Goal: Information Seeking & Learning: Learn about a topic

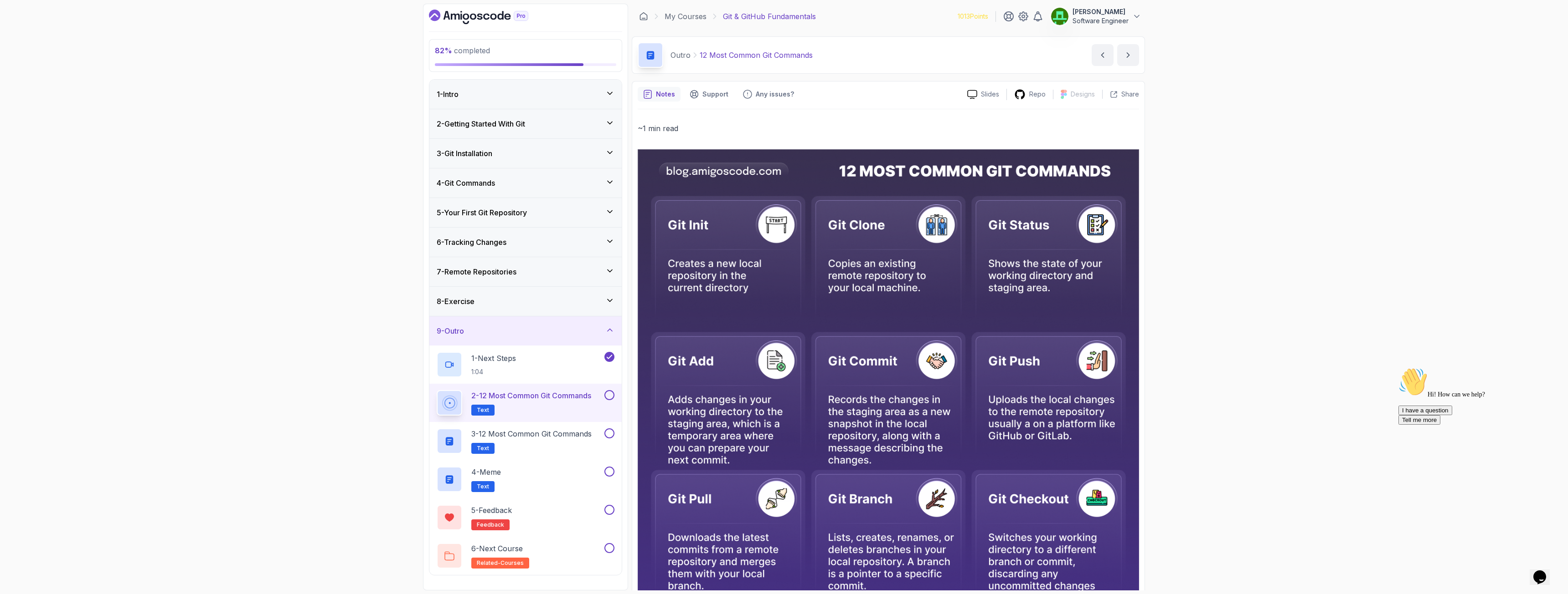
scroll to position [223, 0]
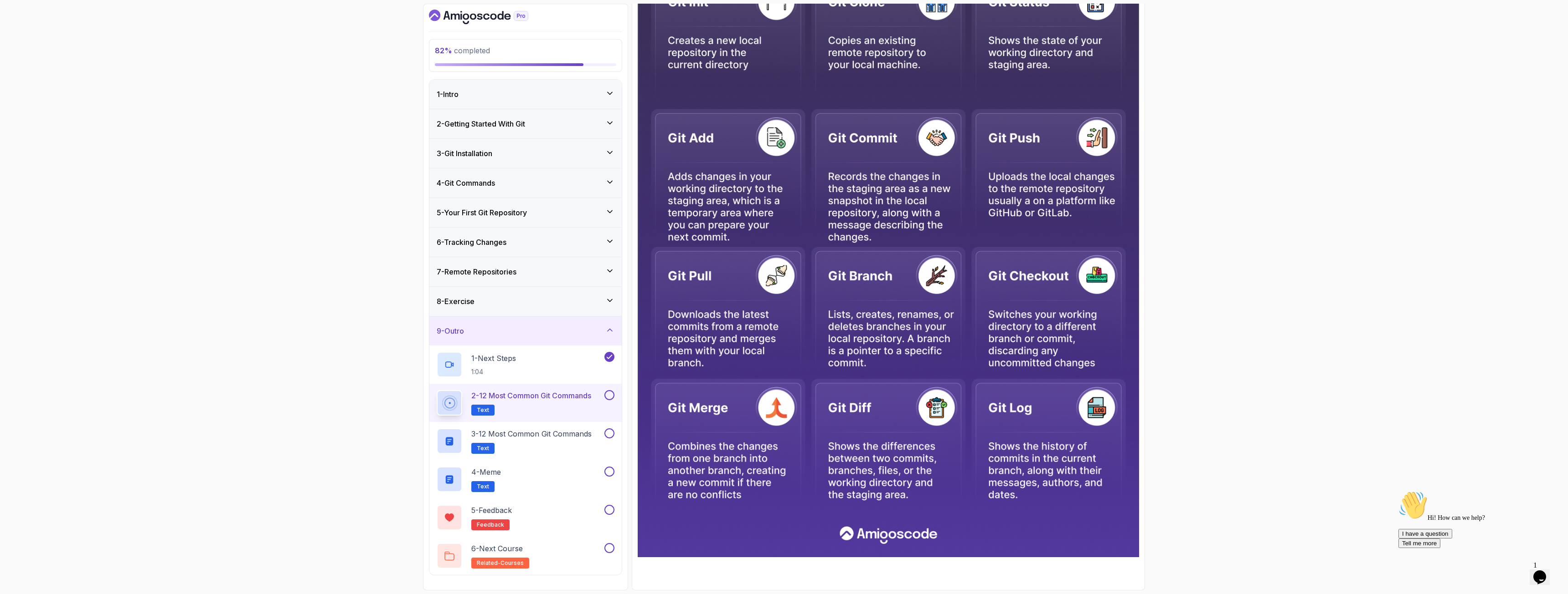
drag, startPoint x: 606, startPoint y: 395, endPoint x: 608, endPoint y: 403, distance: 8.2
click at [606, 395] on button at bounding box center [609, 395] width 10 height 10
click at [609, 434] on button at bounding box center [609, 434] width 10 height 10
click at [609, 473] on button at bounding box center [609, 472] width 10 height 10
click at [609, 509] on button at bounding box center [609, 510] width 10 height 10
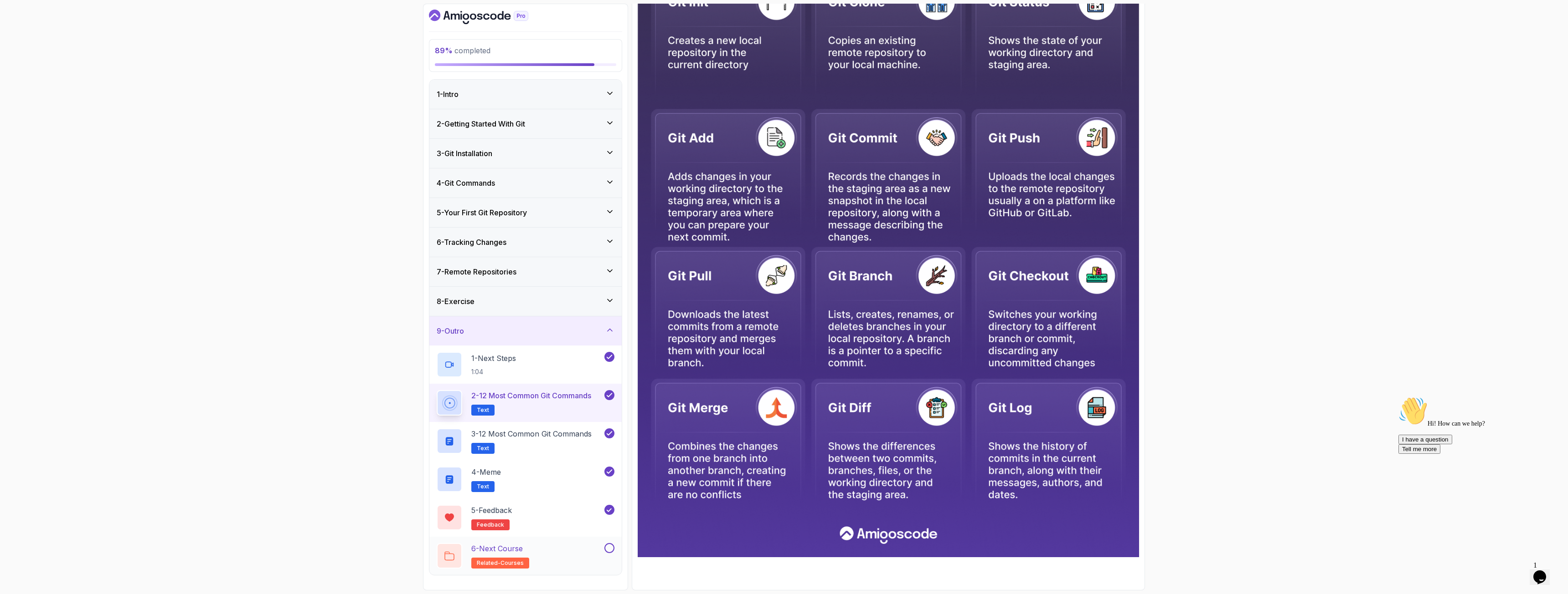
click at [609, 550] on button at bounding box center [609, 549] width 10 height 10
click at [610, 90] on icon at bounding box center [609, 93] width 9 height 9
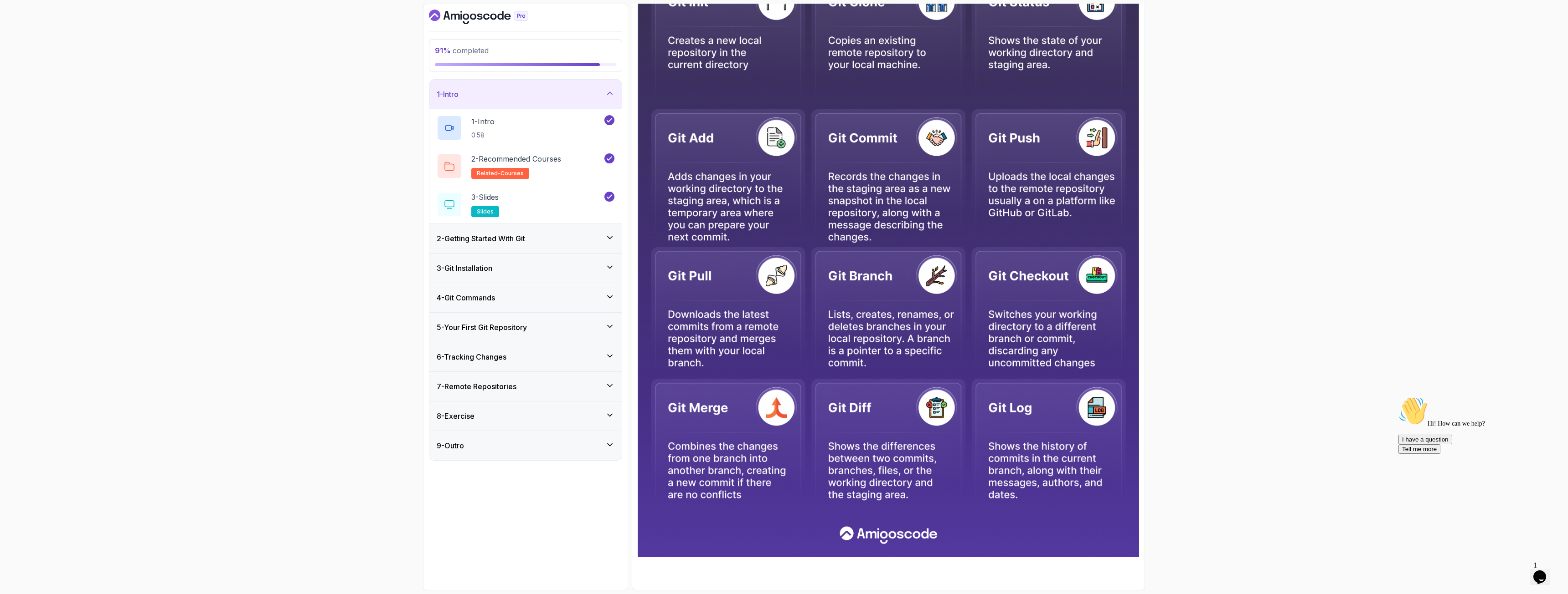
click at [616, 239] on div "2 - Getting Started With Git" at bounding box center [525, 238] width 192 height 29
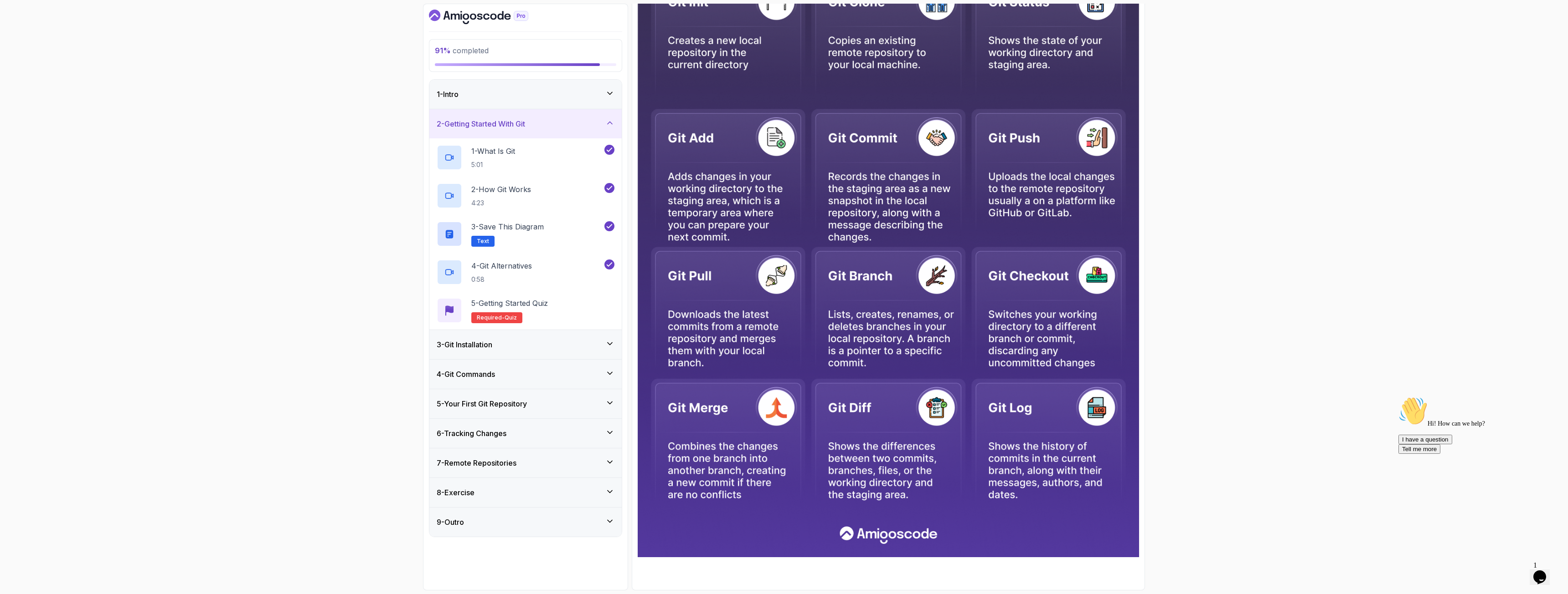
click at [606, 348] on icon at bounding box center [609, 344] width 9 height 9
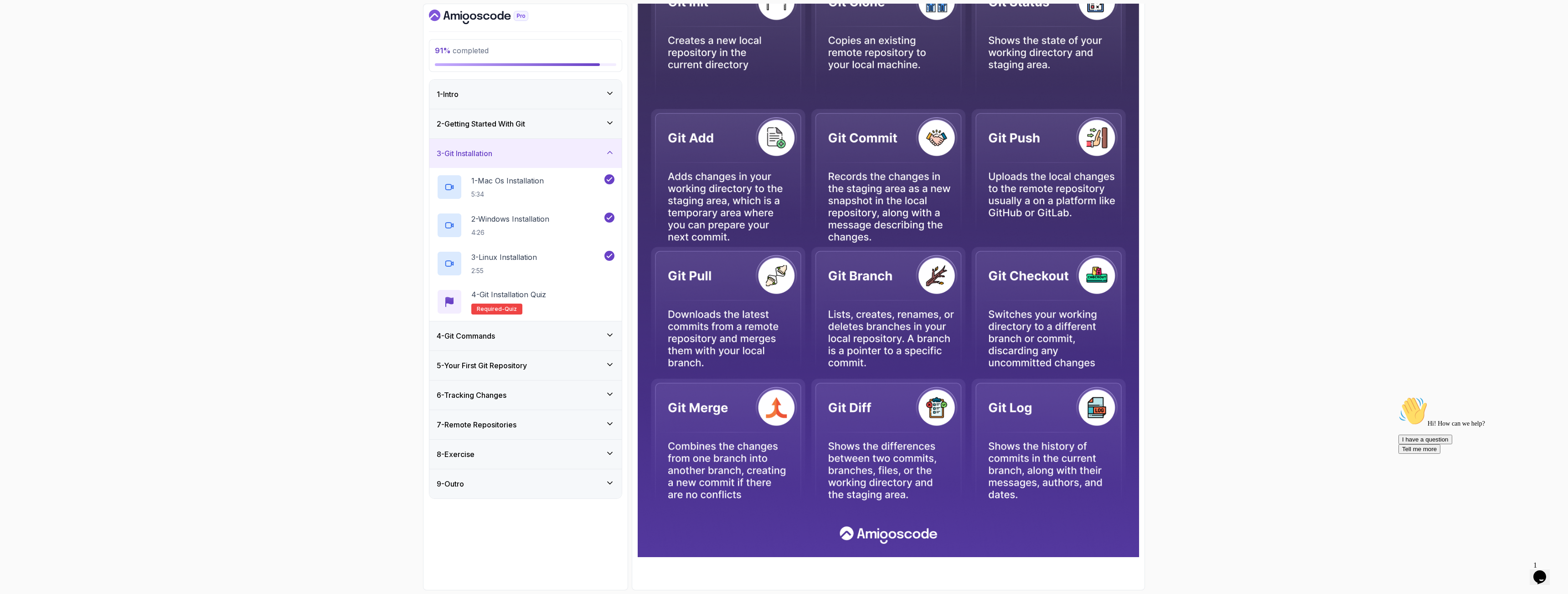
click at [613, 335] on icon at bounding box center [609, 334] width 9 height 9
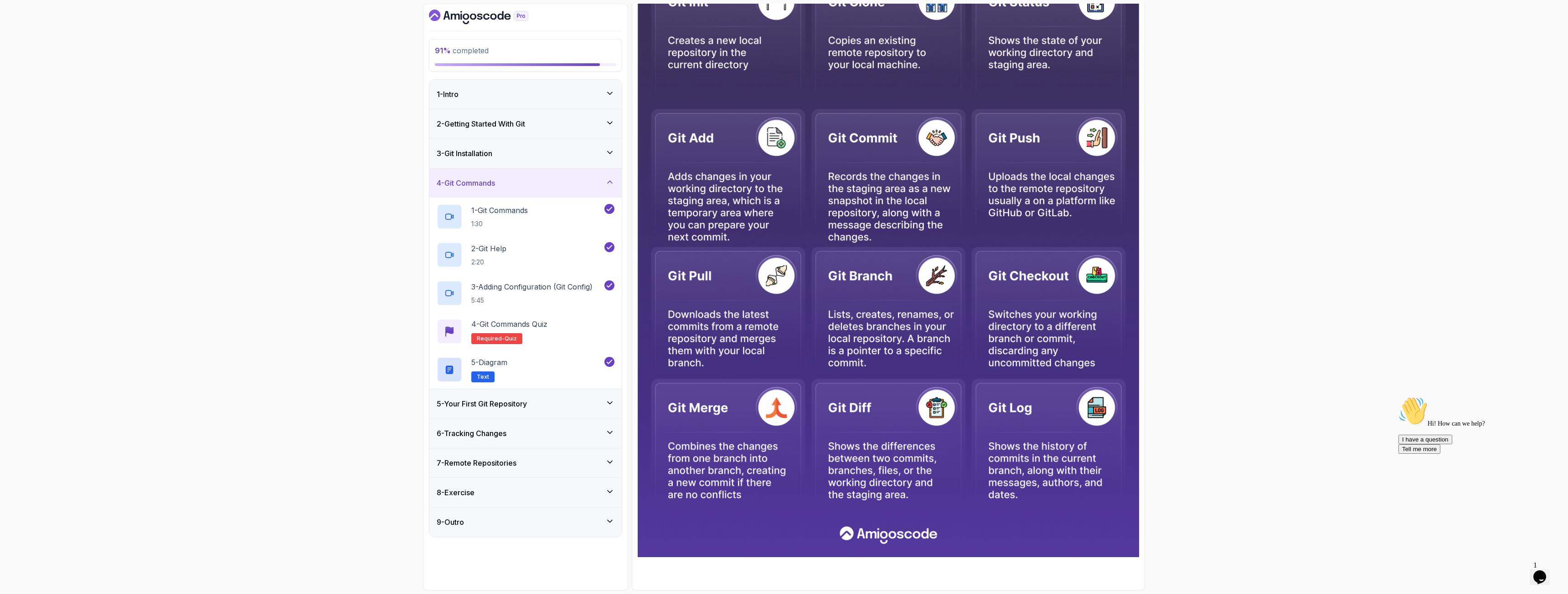
click at [614, 404] on icon at bounding box center [609, 403] width 9 height 9
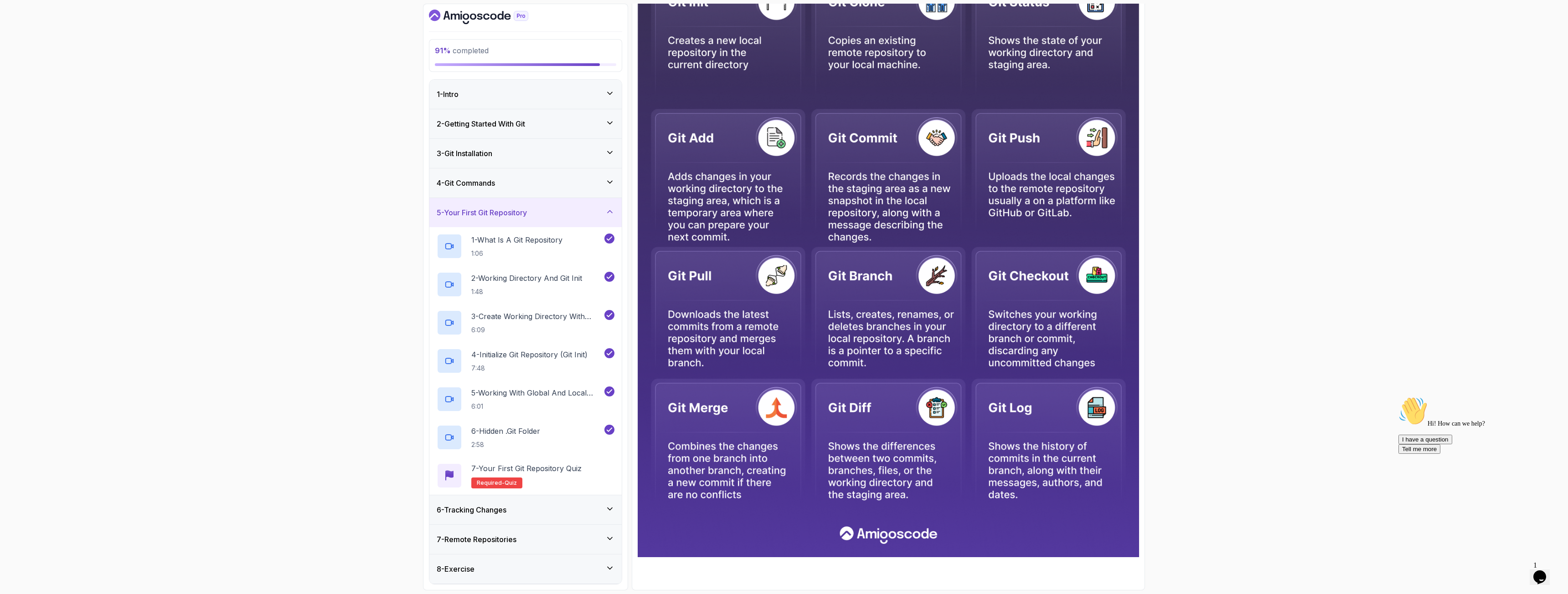
click at [612, 503] on div "6 - Tracking Changes" at bounding box center [525, 510] width 192 height 29
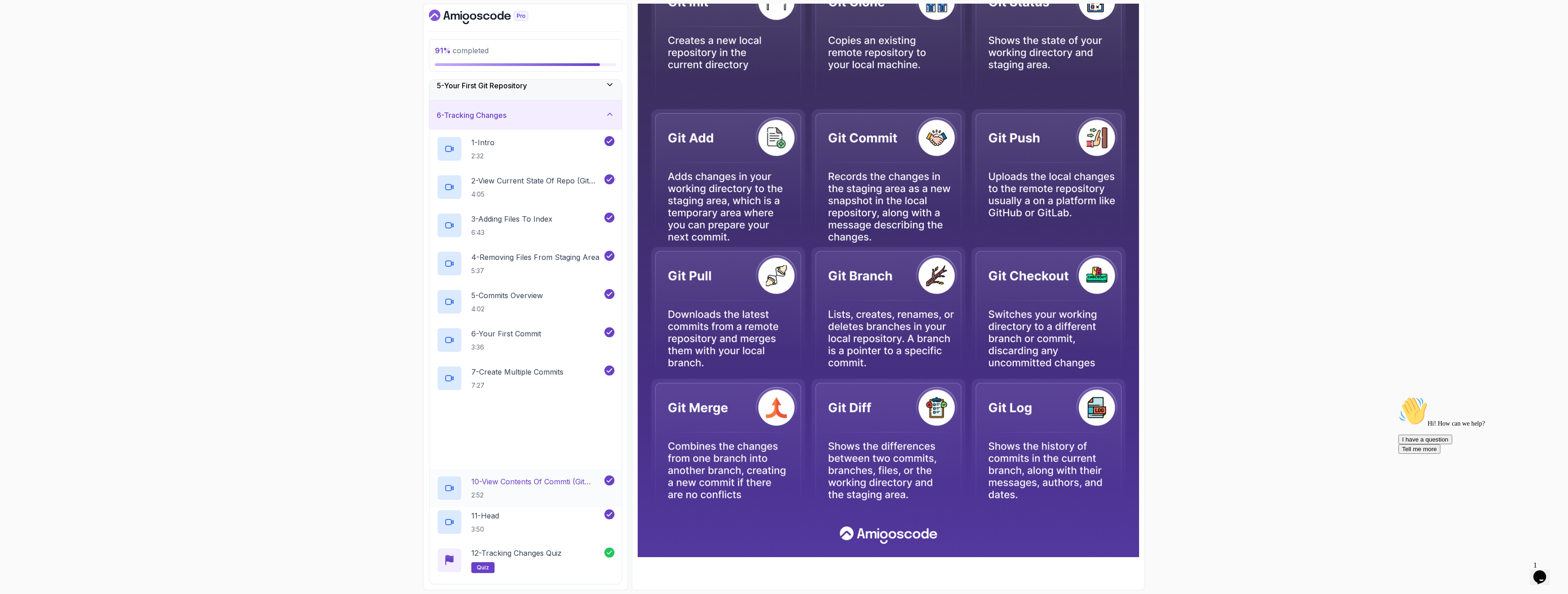
scroll to position [221, 0]
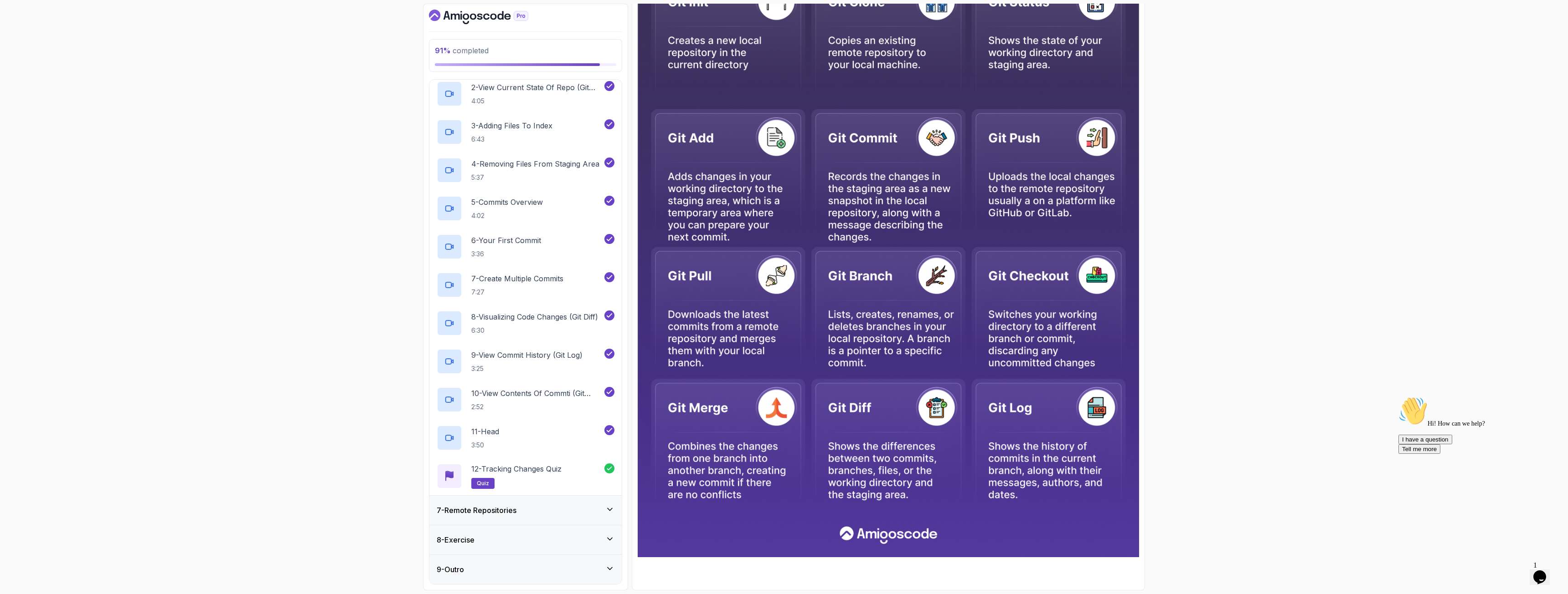
click at [604, 507] on div "7 - Remote Repositories" at bounding box center [525, 510] width 178 height 11
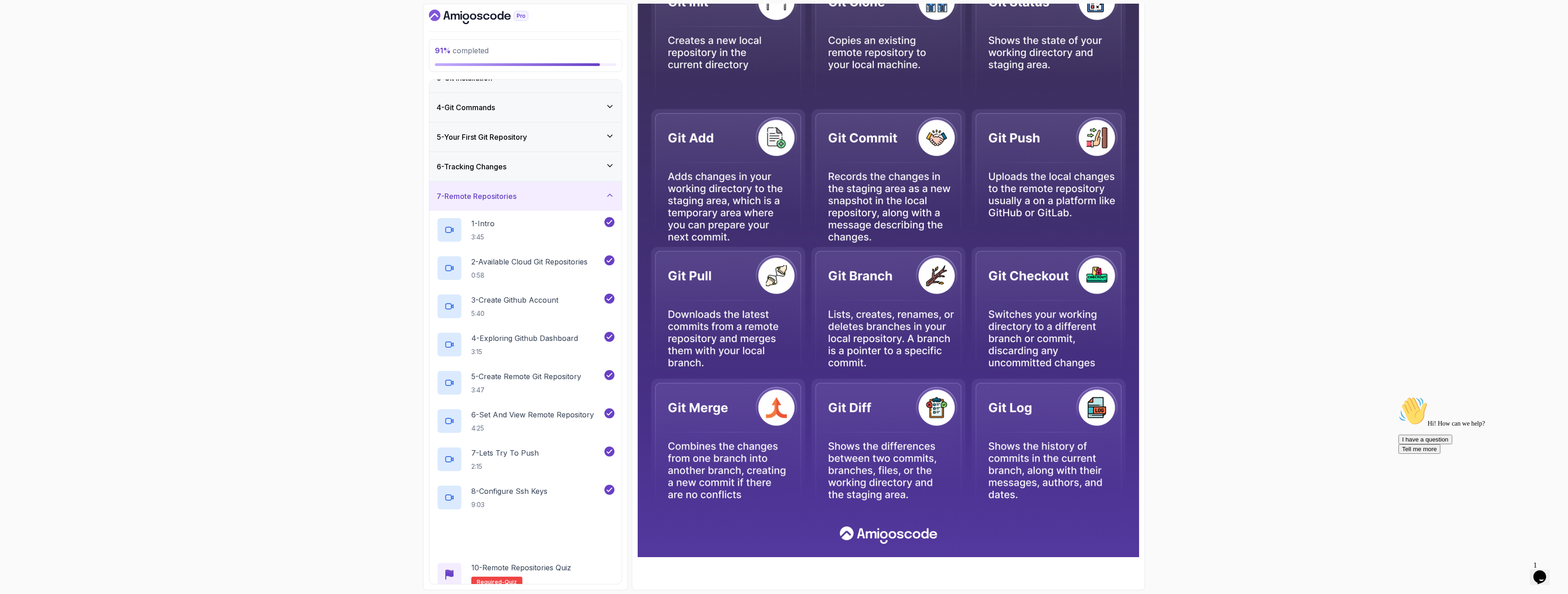
scroll to position [144, 0]
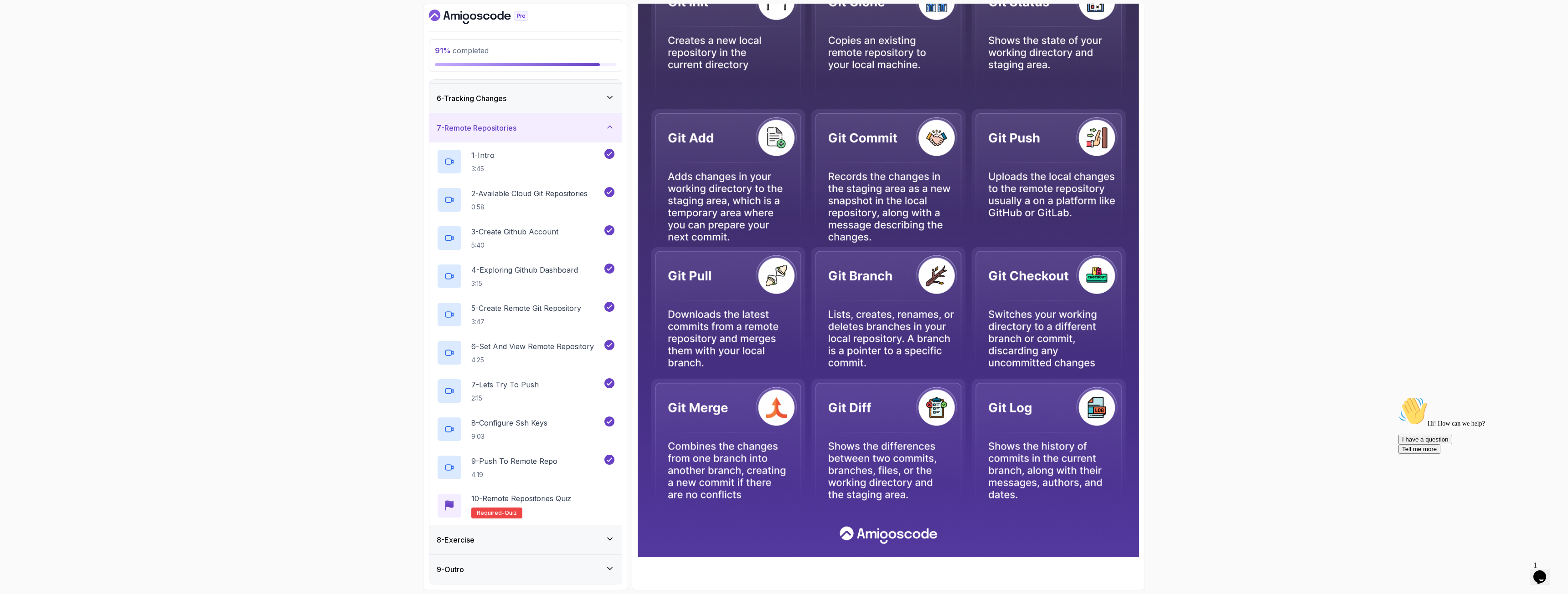
click at [598, 545] on div "8 - Exercise" at bounding box center [525, 540] width 178 height 11
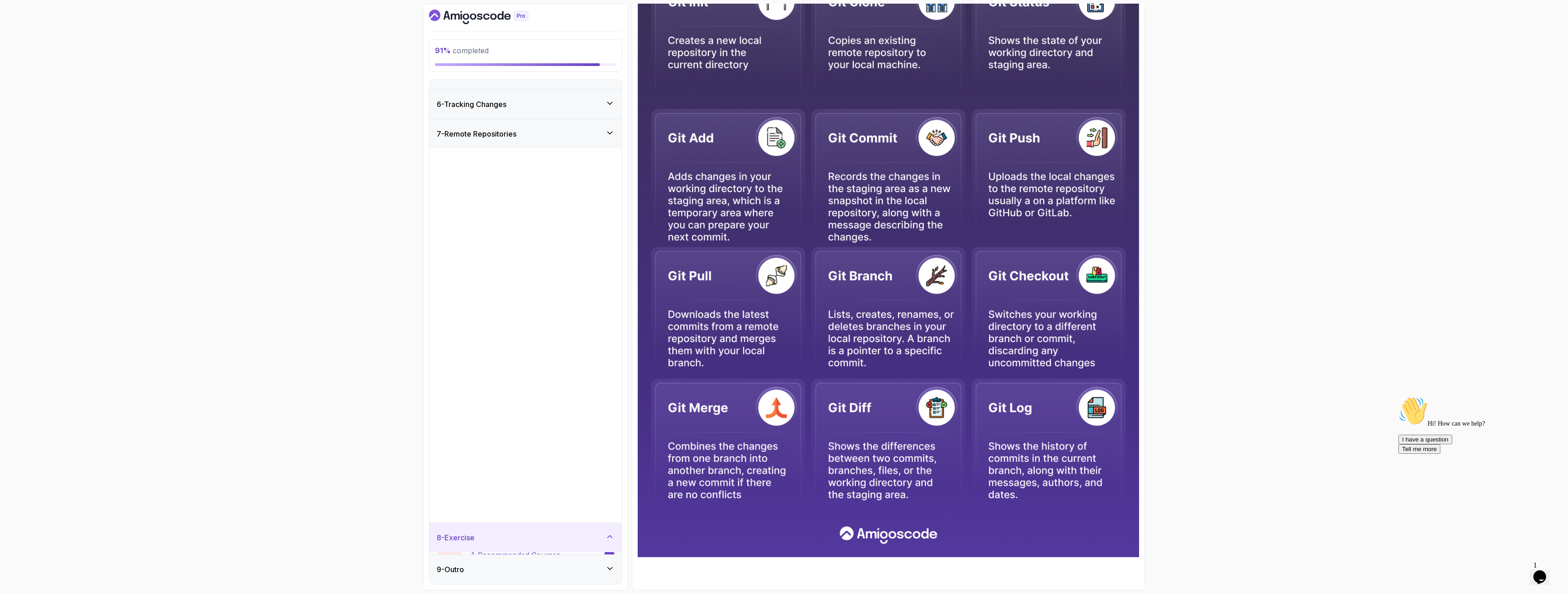
scroll to position [0, 0]
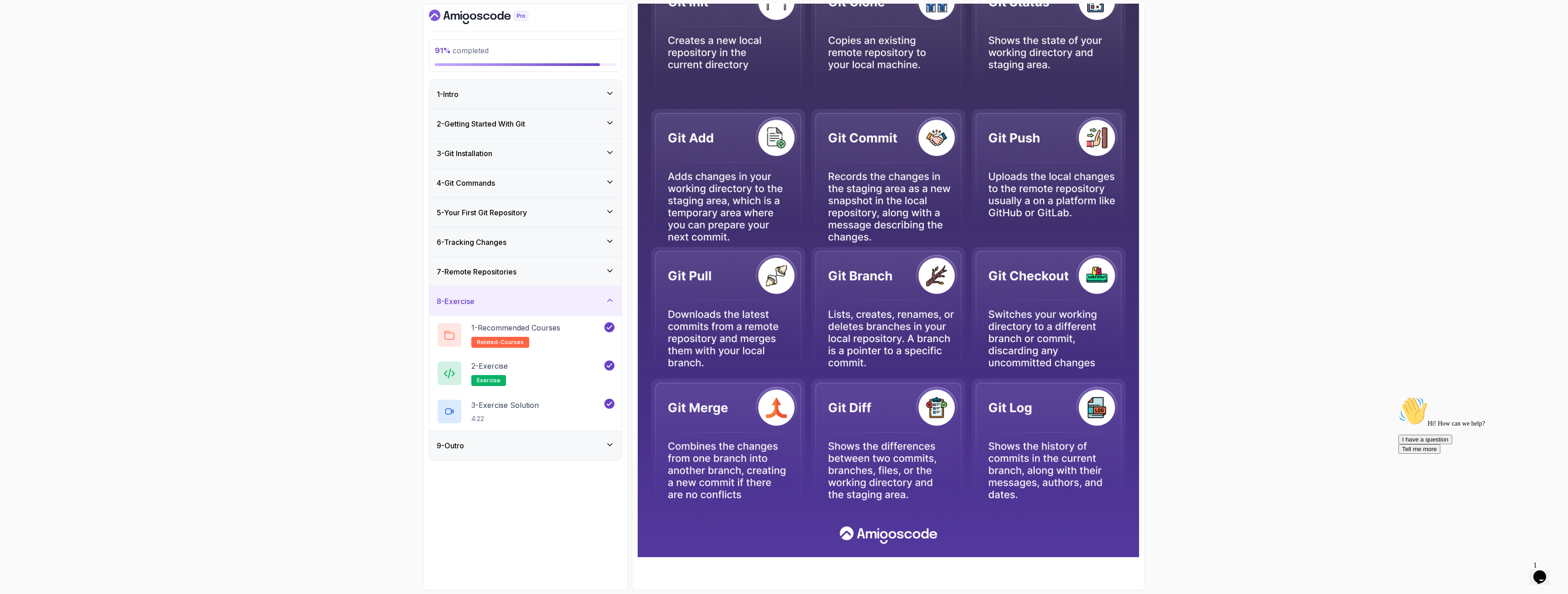
click at [554, 448] on div "9 - Outro" at bounding box center [525, 446] width 178 height 11
